Goal: Information Seeking & Learning: Learn about a topic

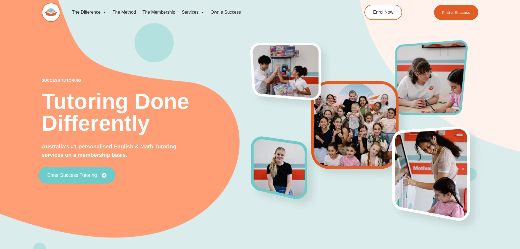
click at [79, 175] on span "Enter Success Tutoring" at bounding box center [72, 174] width 50 height 5
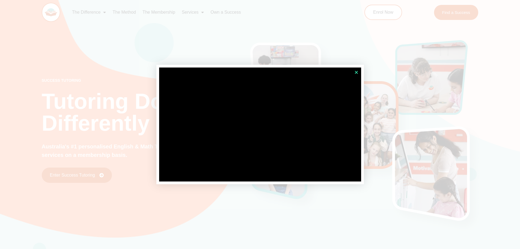
click at [356, 71] on icon "Close" at bounding box center [356, 72] width 4 height 4
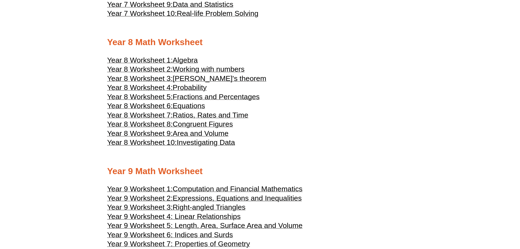
scroll to position [1474, 0]
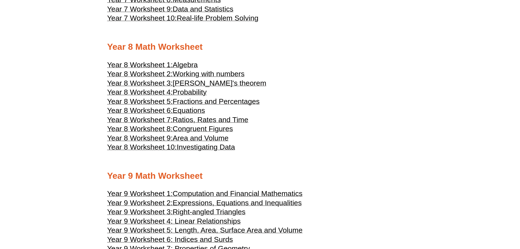
click at [208, 118] on span "Ratios, Rates and Time" at bounding box center [211, 119] width 76 height 8
click at [179, 129] on span "Congruent Figures" at bounding box center [203, 128] width 60 height 8
click at [196, 137] on span "Area and Volume" at bounding box center [201, 138] width 56 height 8
click at [193, 146] on span "Investigating Data" at bounding box center [206, 147] width 58 height 8
click at [168, 63] on span "Year 8 Worksheet 1:" at bounding box center [139, 65] width 65 height 8
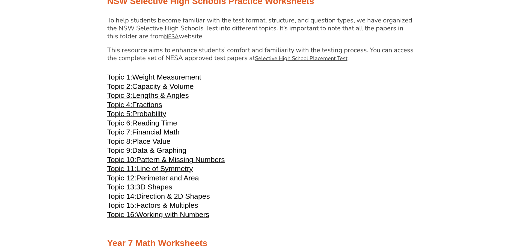
scroll to position [1146, 0]
